Goal: Information Seeking & Learning: Check status

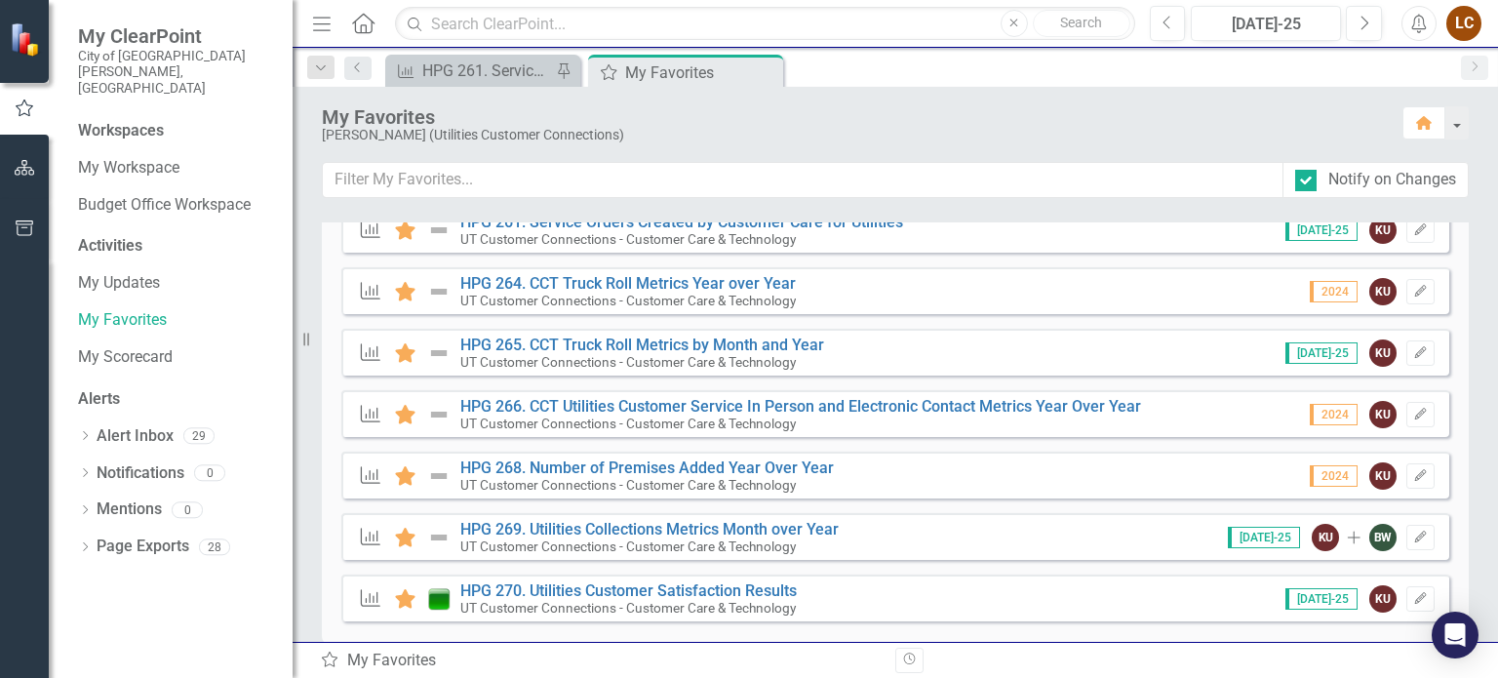
scroll to position [1018, 0]
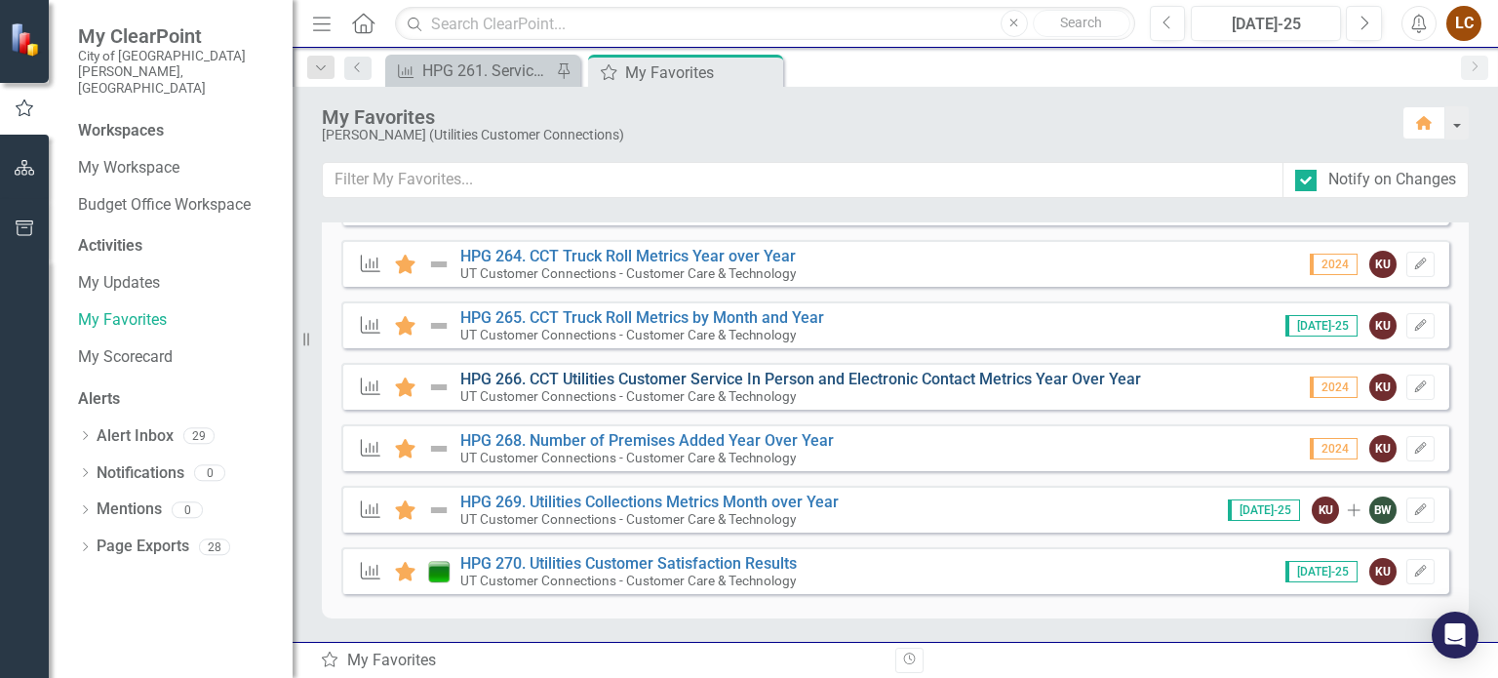
click at [616, 371] on link "HPG 266. CCT Utilities Customer Service In Person and Electronic Contact Metric…" at bounding box center [800, 379] width 681 height 19
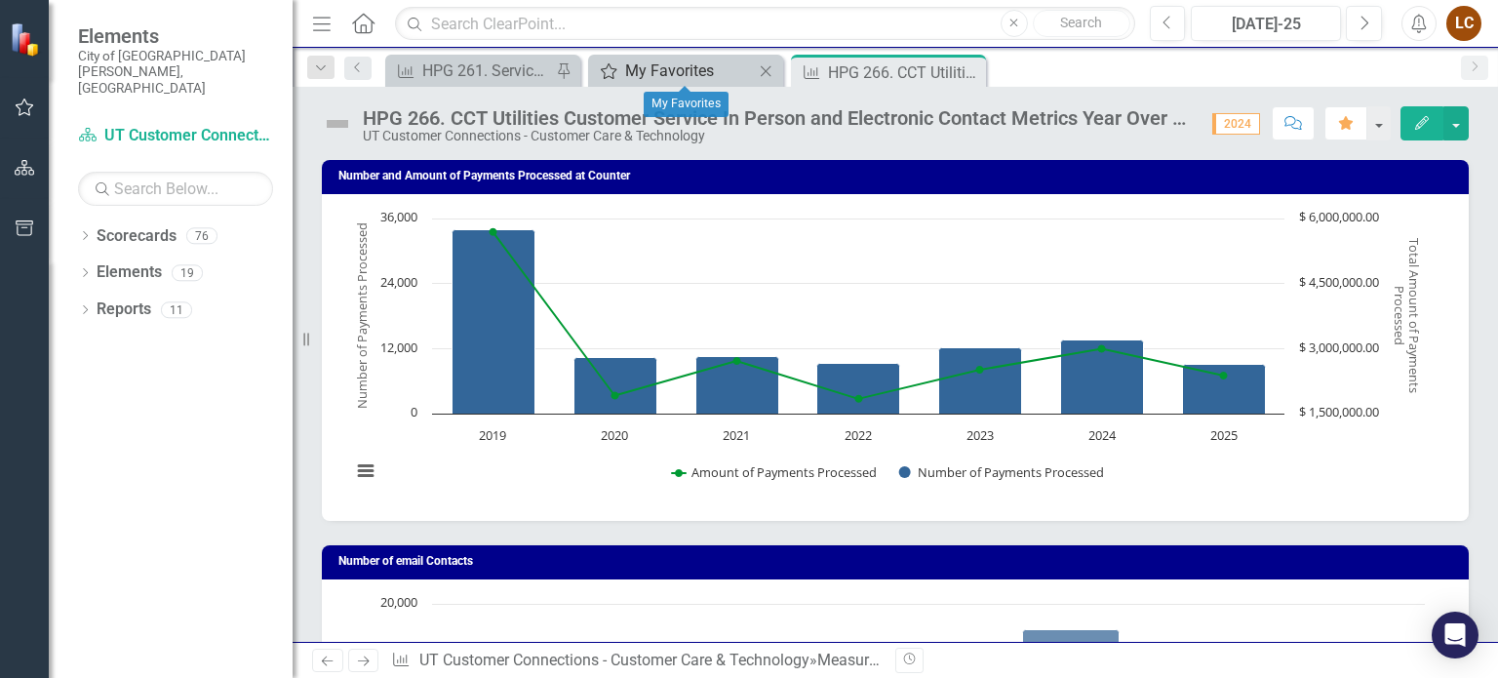
click at [702, 69] on div "My Favorites" at bounding box center [689, 71] width 129 height 24
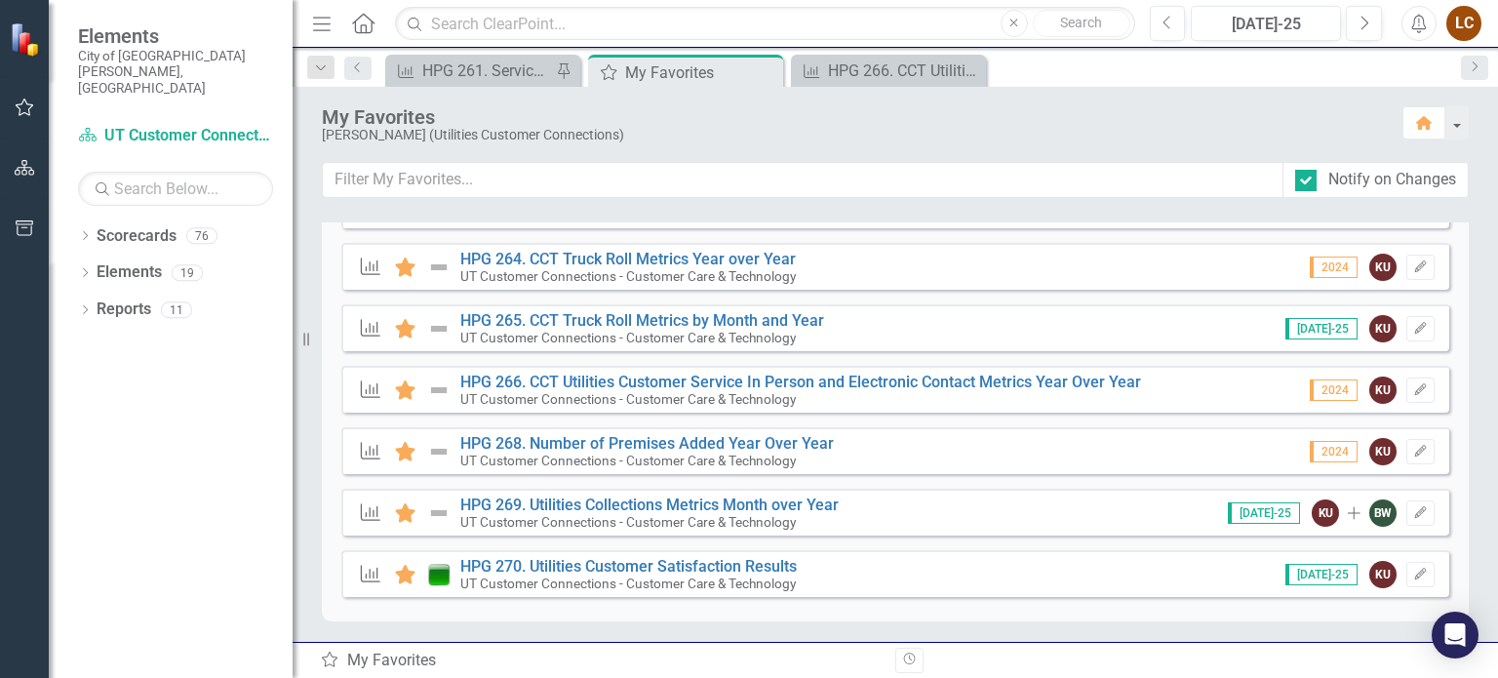
scroll to position [1018, 0]
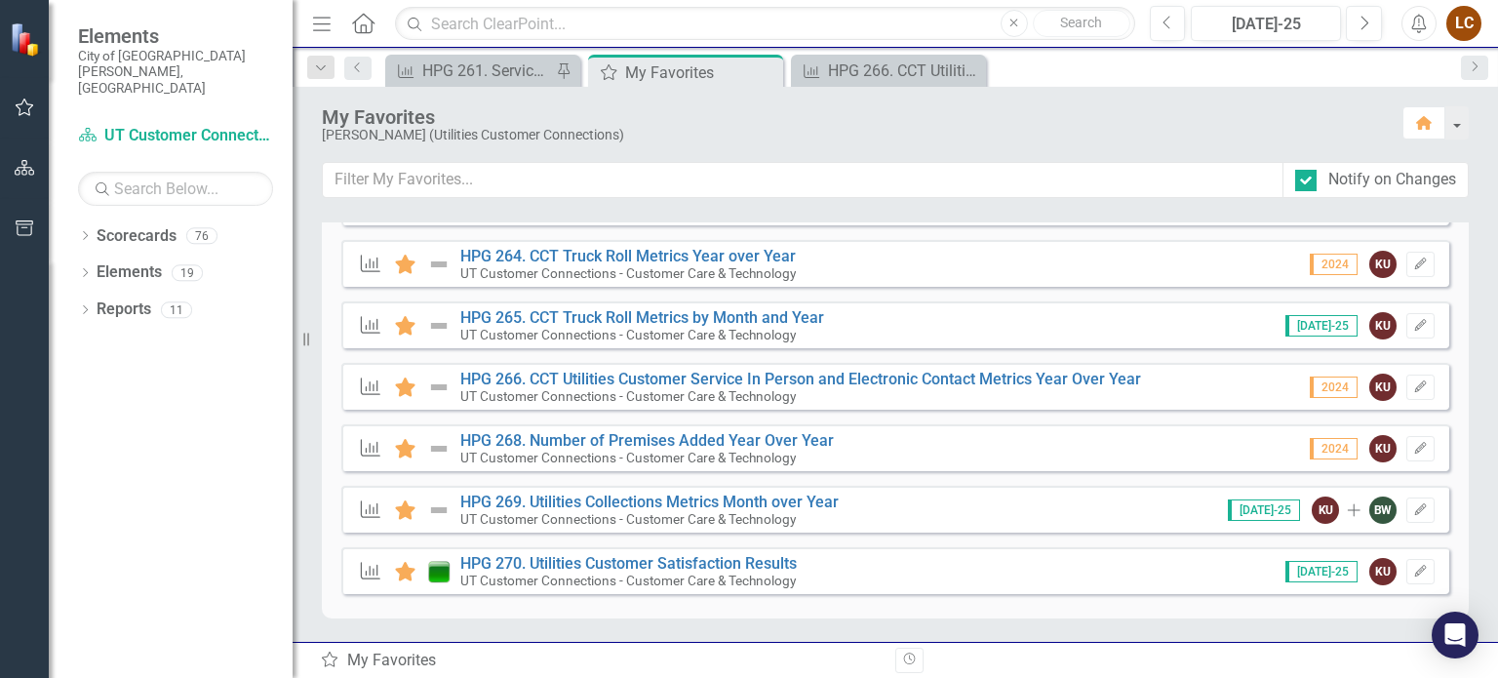
click at [807, 366] on div "Measure Favorite HPG 266. CCT Utilities Customer Service In Person and Electron…" at bounding box center [895, 386] width 1108 height 47
click at [780, 377] on link "HPG 266. CCT Utilities Customer Service In Person and Electronic Contact Metric…" at bounding box center [800, 379] width 681 height 19
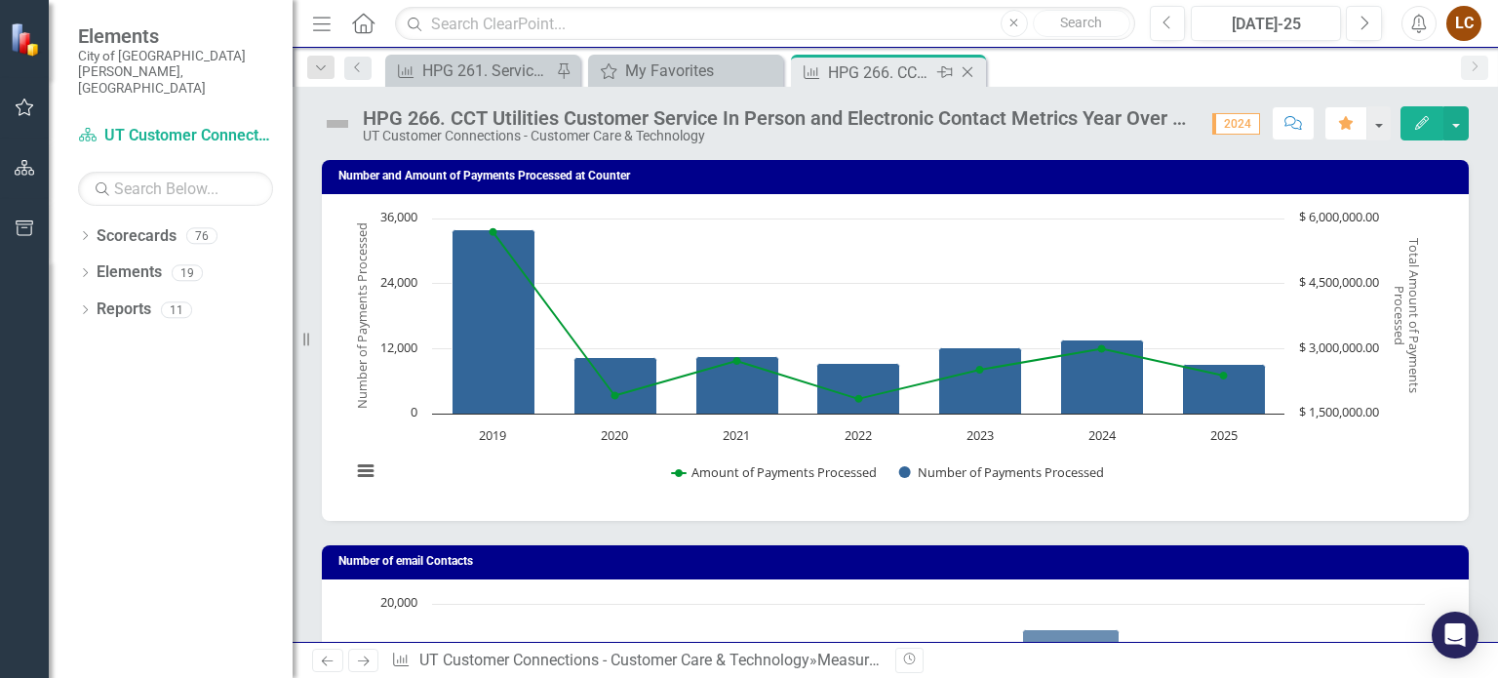
click at [965, 67] on icon "Close" at bounding box center [968, 72] width 20 height 16
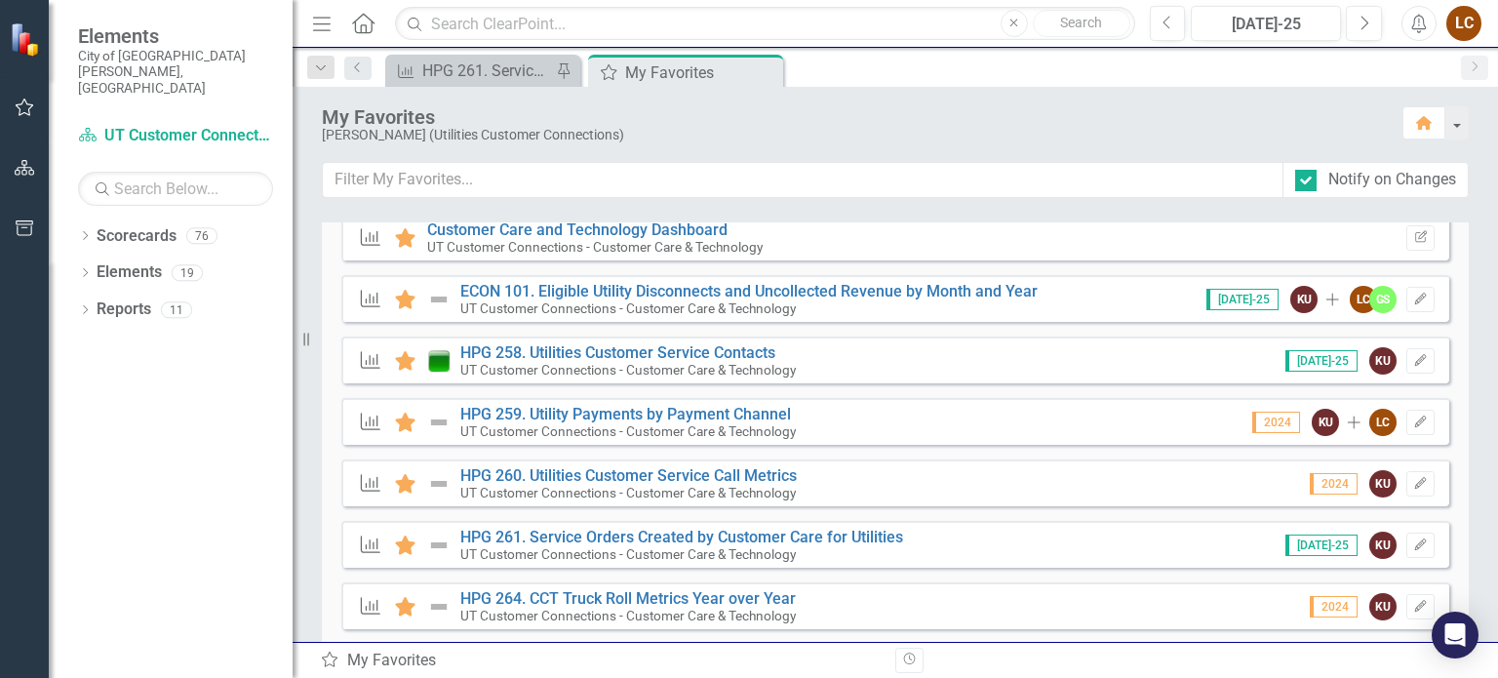
scroll to position [679, 0]
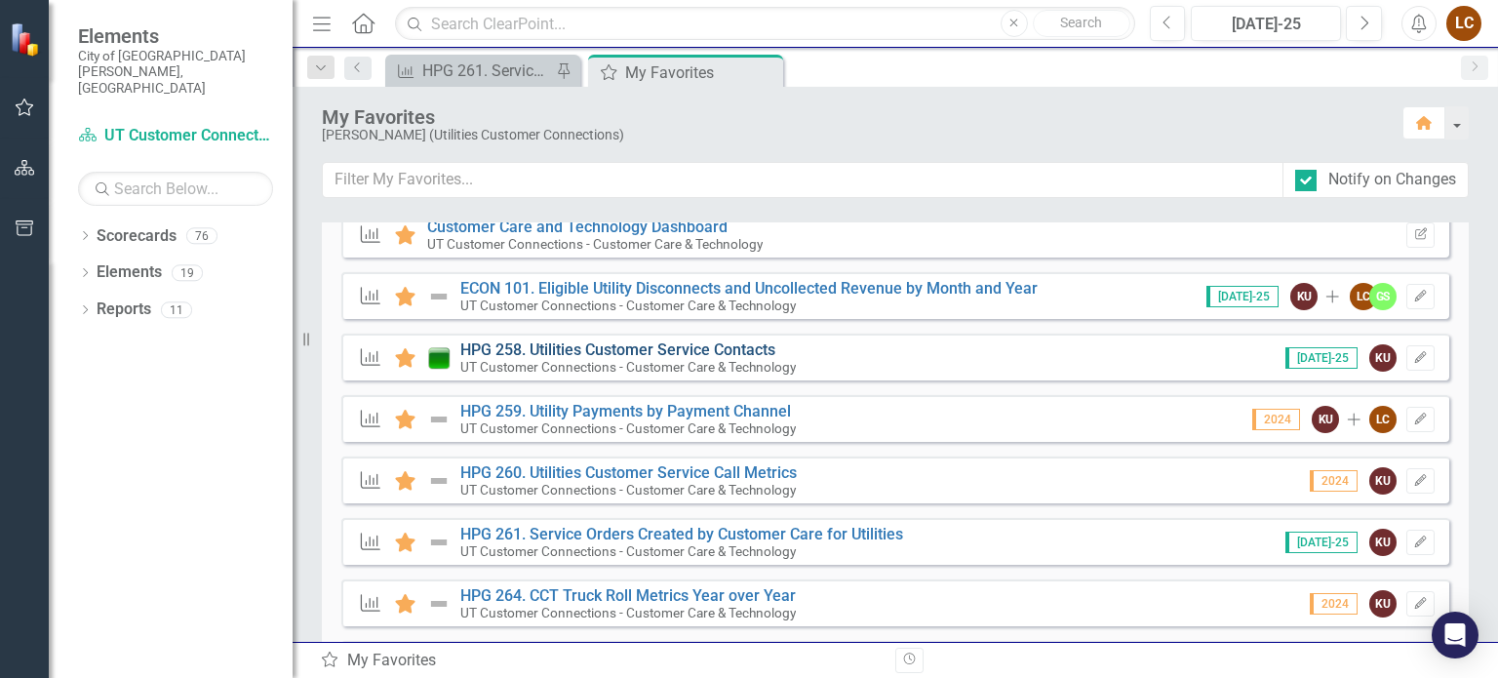
click at [585, 350] on link "HPG 258. Utilities Customer Service Contacts" at bounding box center [617, 349] width 315 height 19
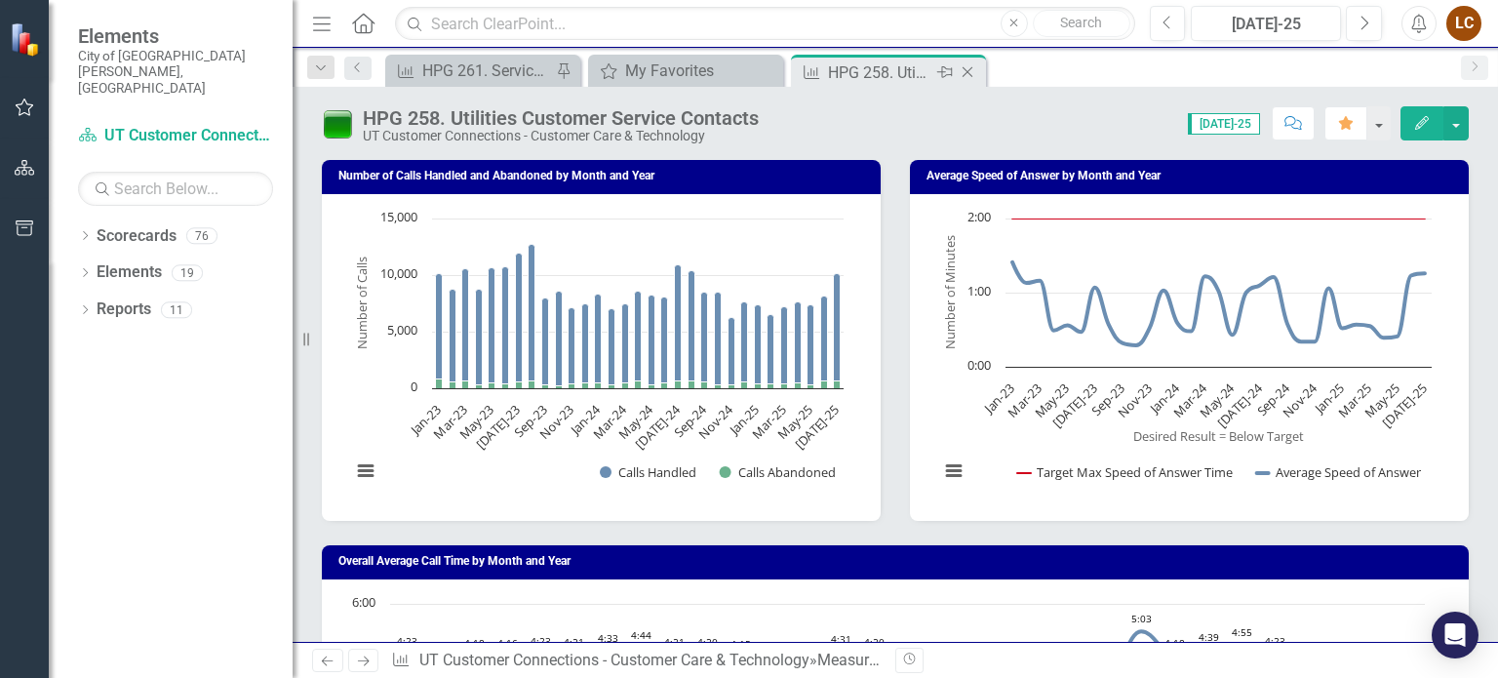
click at [968, 67] on icon "Close" at bounding box center [968, 72] width 20 height 16
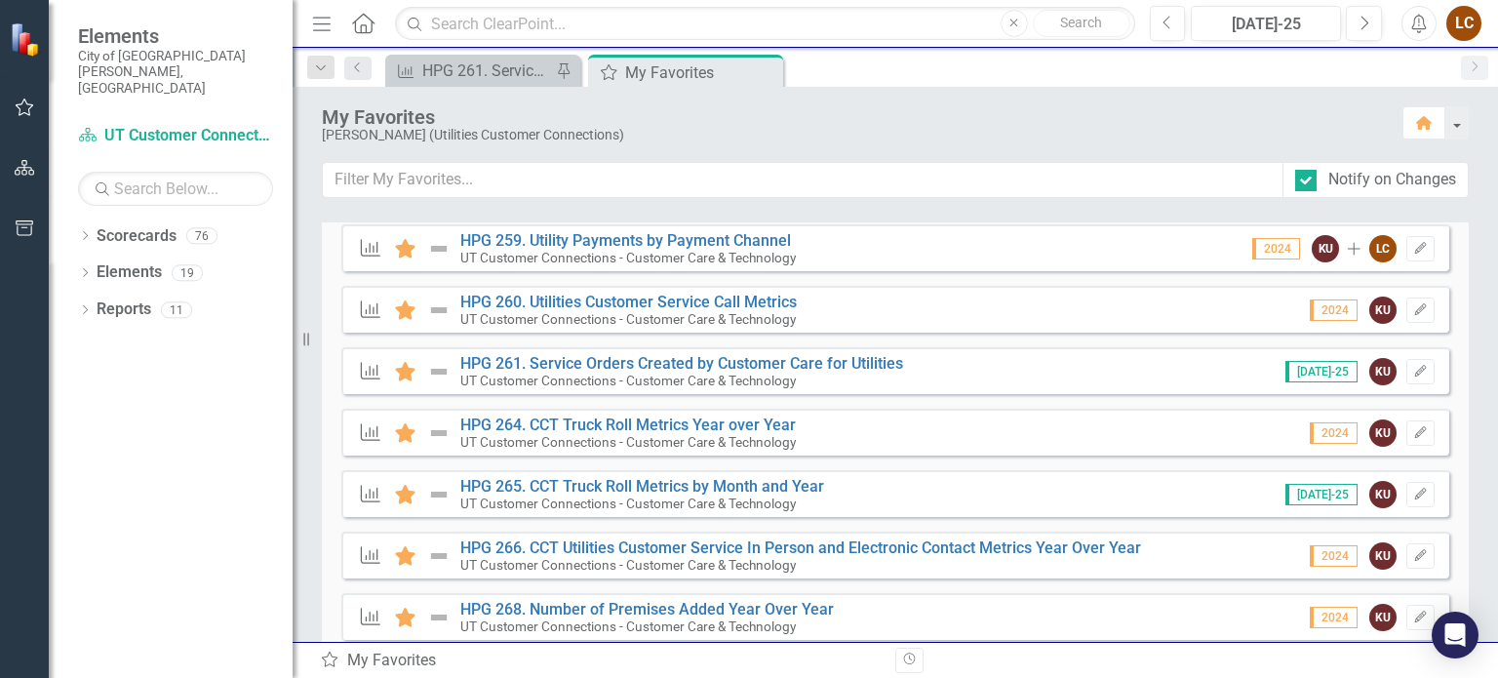
scroll to position [874, 0]
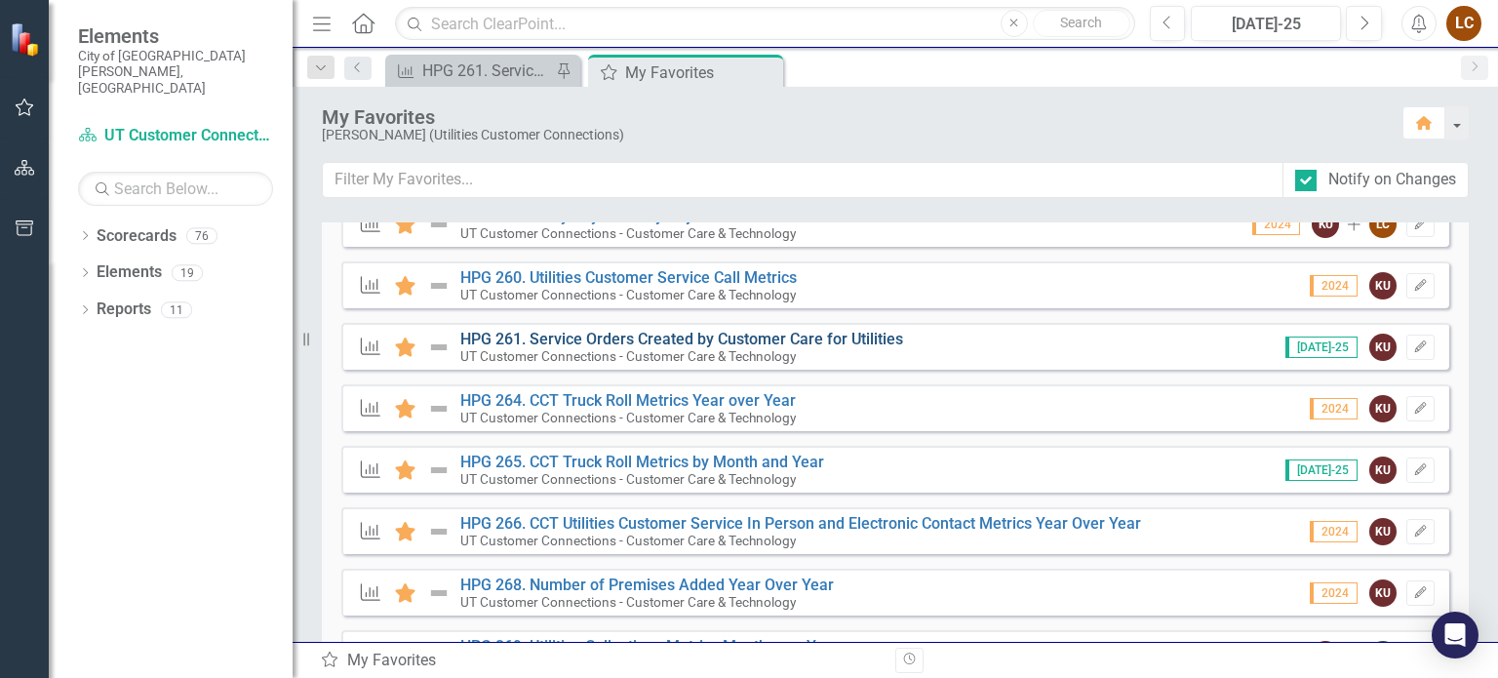
click at [671, 333] on link "HPG 261. Service Orders Created by Customer Care for Utilities" at bounding box center [681, 339] width 443 height 19
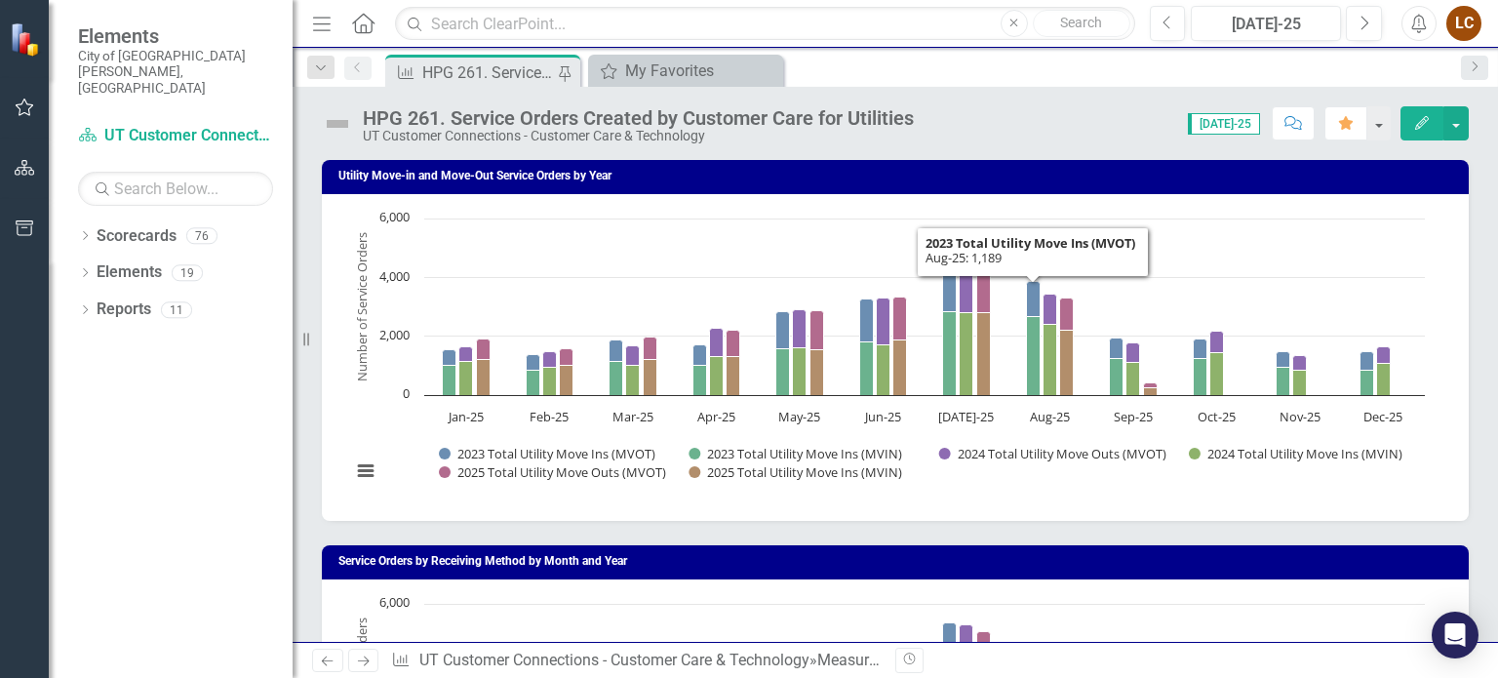
click at [1467, 287] on div "Utility Move-in and Move-Out Service Orders by Year Chart Bar chart with 6 data…" at bounding box center [895, 328] width 1176 height 385
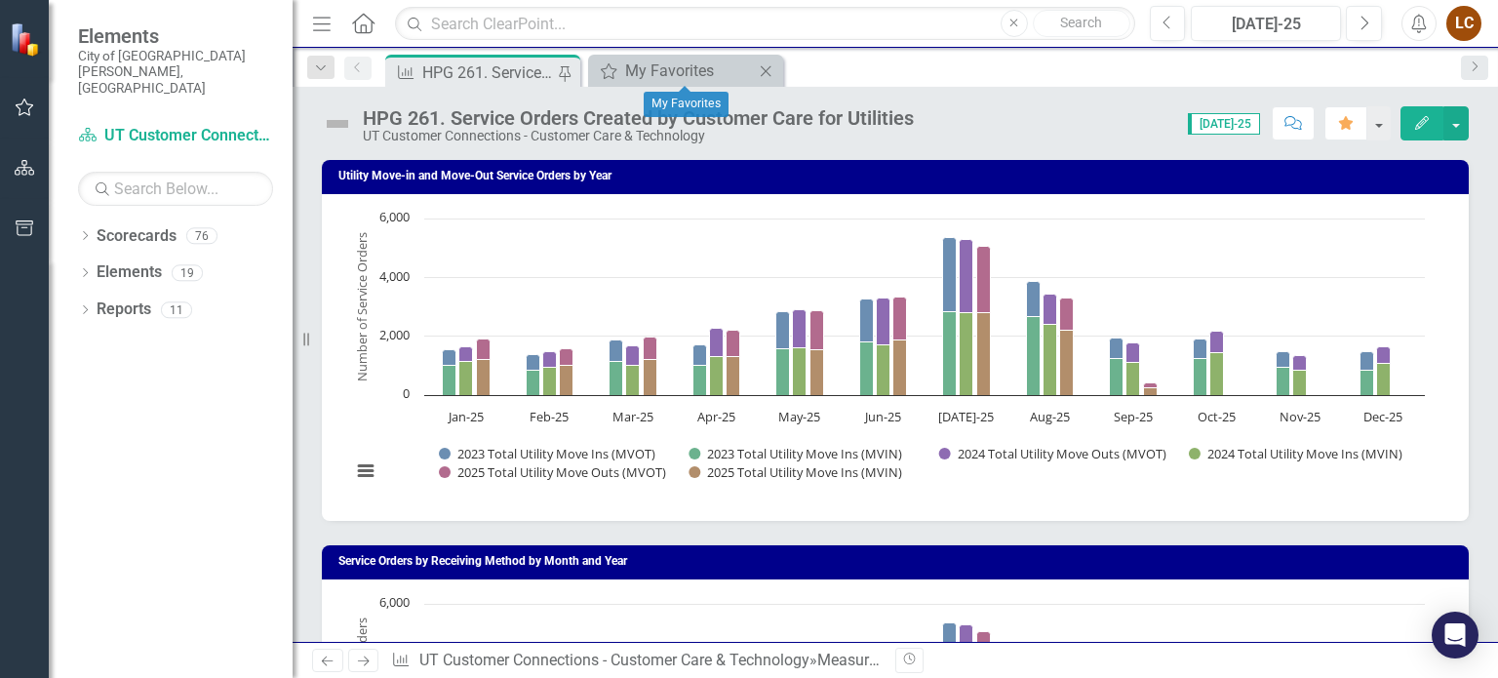
click at [761, 65] on icon "Close" at bounding box center [766, 71] width 20 height 16
click at [1482, 24] on div "Previous [DATE]-25 Next Alerts LC User Edit Profile Disable Sound Silence Alert…" at bounding box center [1308, 23] width 356 height 35
click at [234, 125] on link "Scorecard UT Customer Connections - Customer Care & Technology" at bounding box center [175, 136] width 195 height 22
